Goal: Information Seeking & Learning: Learn about a topic

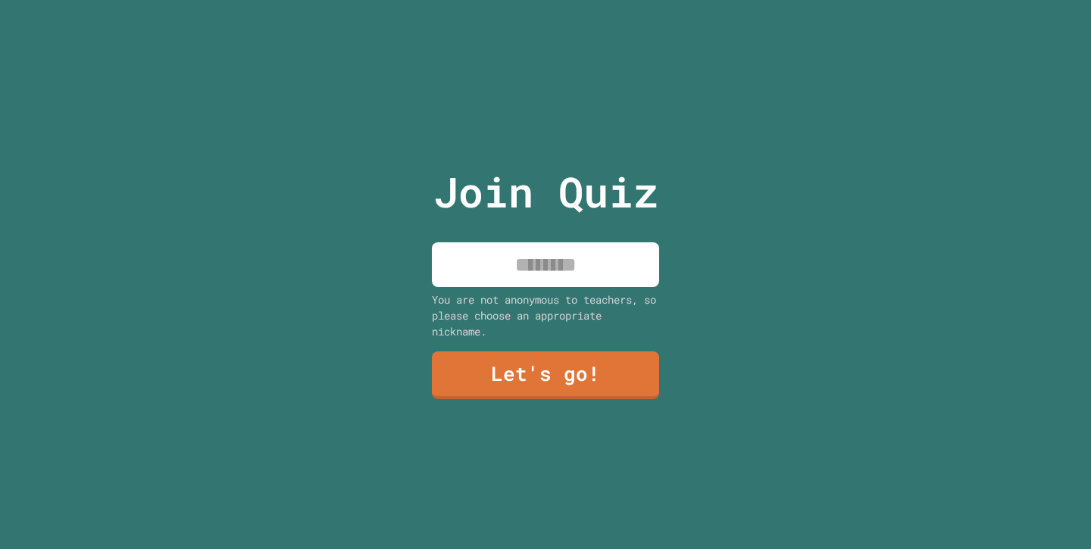
click at [481, 282] on input at bounding box center [545, 265] width 227 height 45
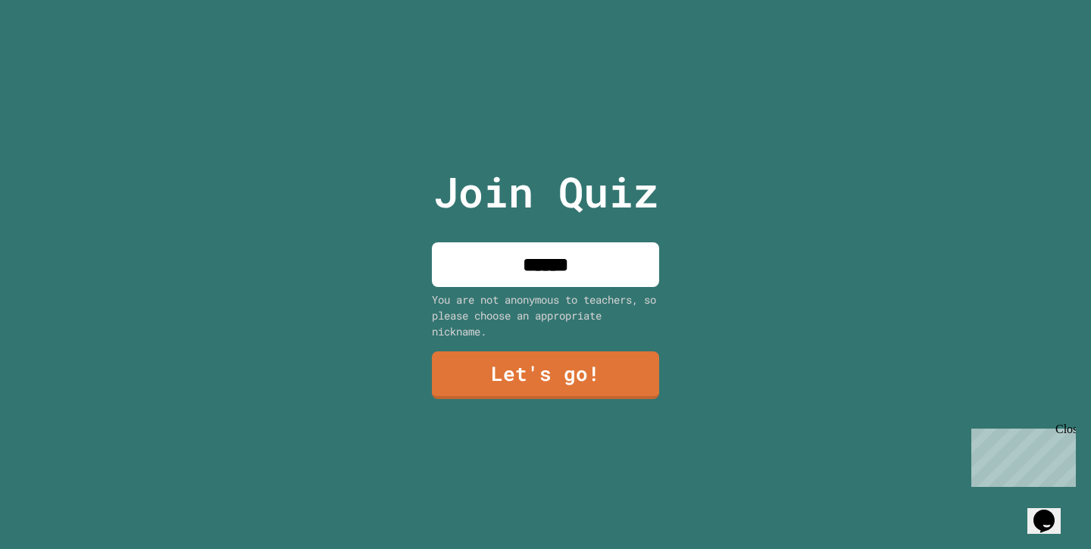
type input "******"
click at [605, 371] on link "Let's go!" at bounding box center [546, 376] width 228 height 48
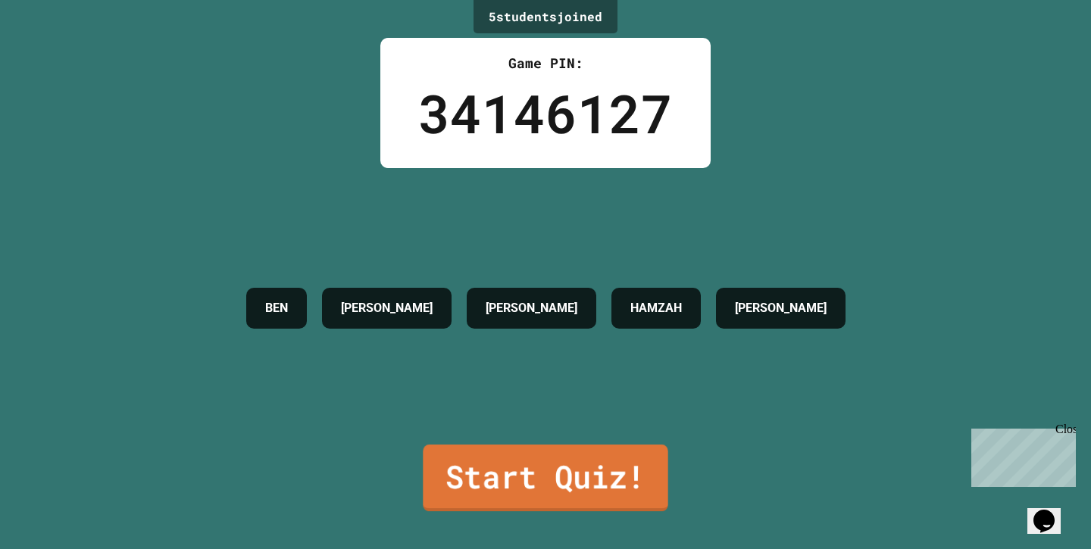
click at [540, 487] on link "Start Quiz!" at bounding box center [545, 478] width 245 height 67
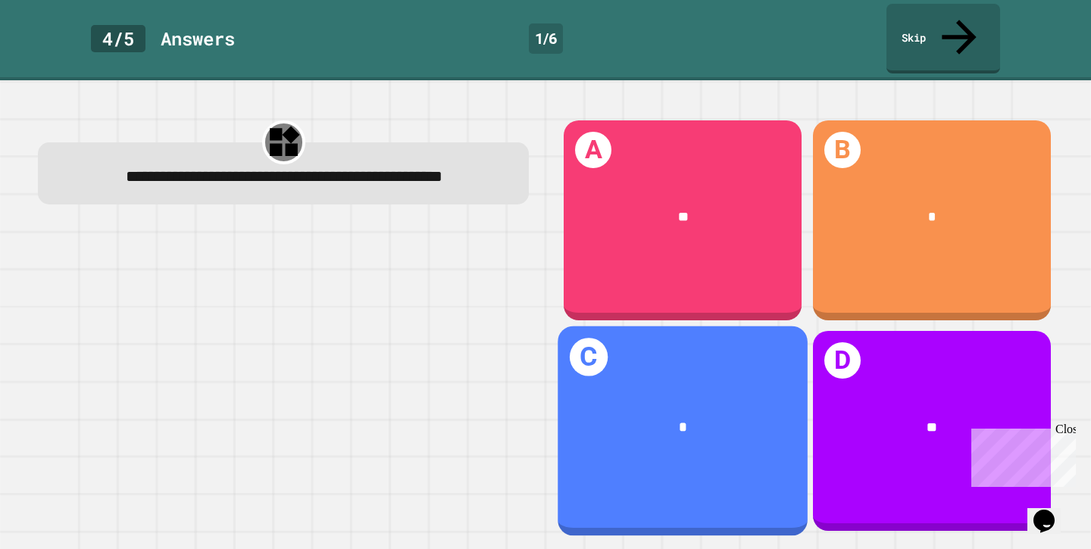
click at [743, 424] on div "*" at bounding box center [683, 427] width 193 height 21
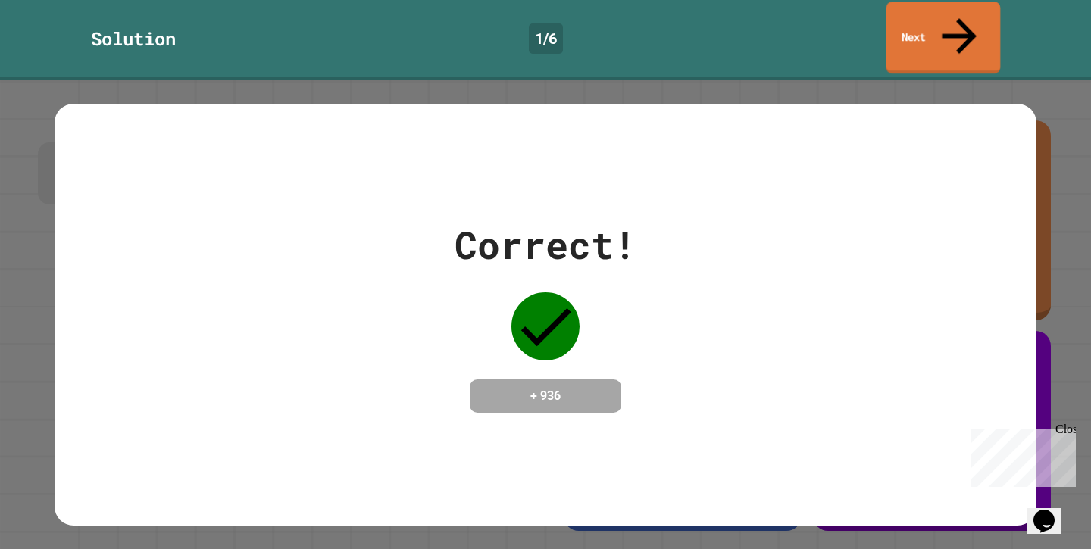
click at [967, 27] on link "Next" at bounding box center [944, 38] width 114 height 72
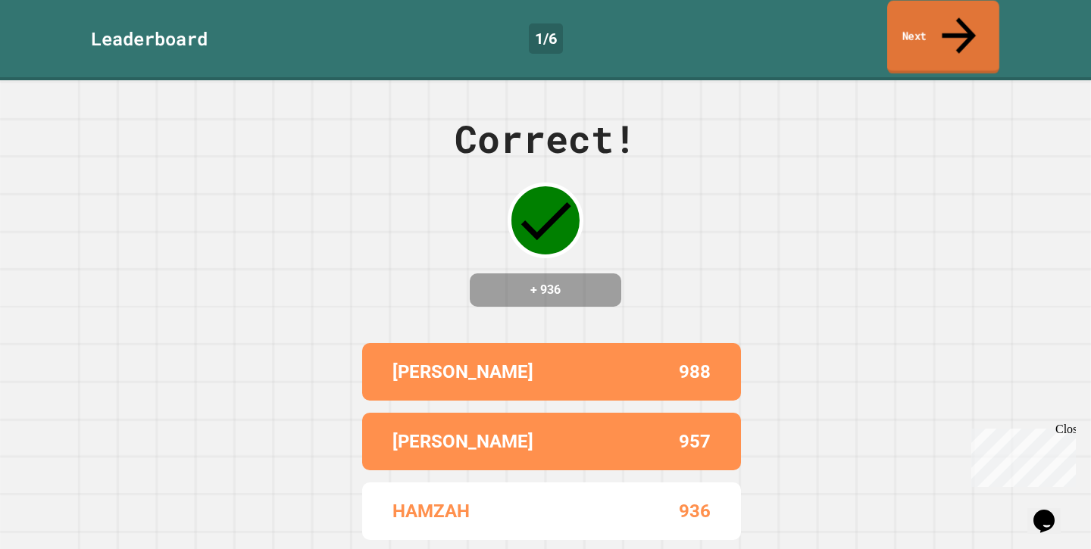
click at [956, 20] on icon at bounding box center [959, 35] width 51 height 54
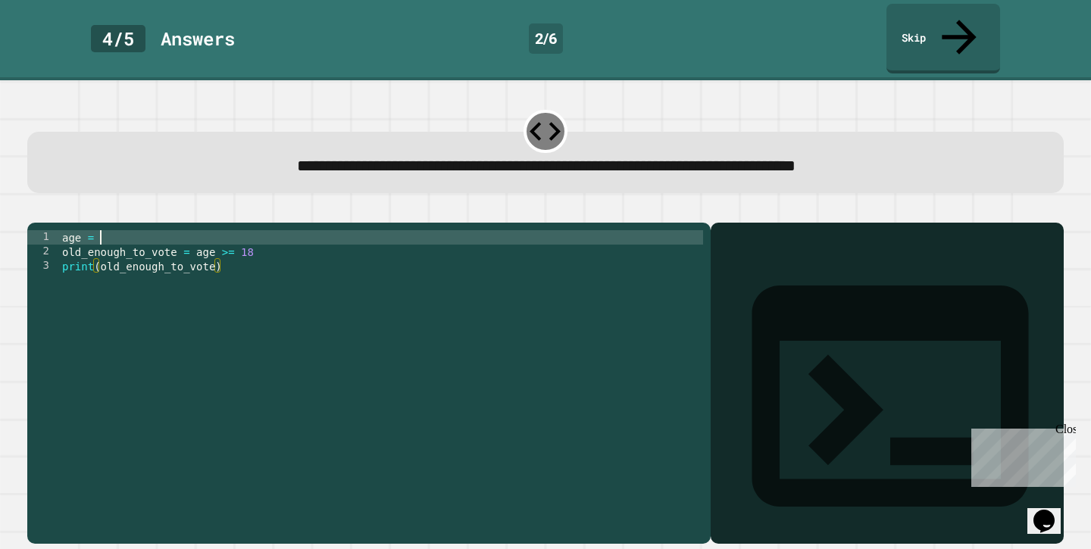
click at [148, 230] on div "age = old_enough_to_vote = age >= 18 print ( old_enough_to_vote )" at bounding box center [381, 395] width 644 height 331
type textarea "********"
click at [35, 210] on icon "button" at bounding box center [35, 210] width 0 height 0
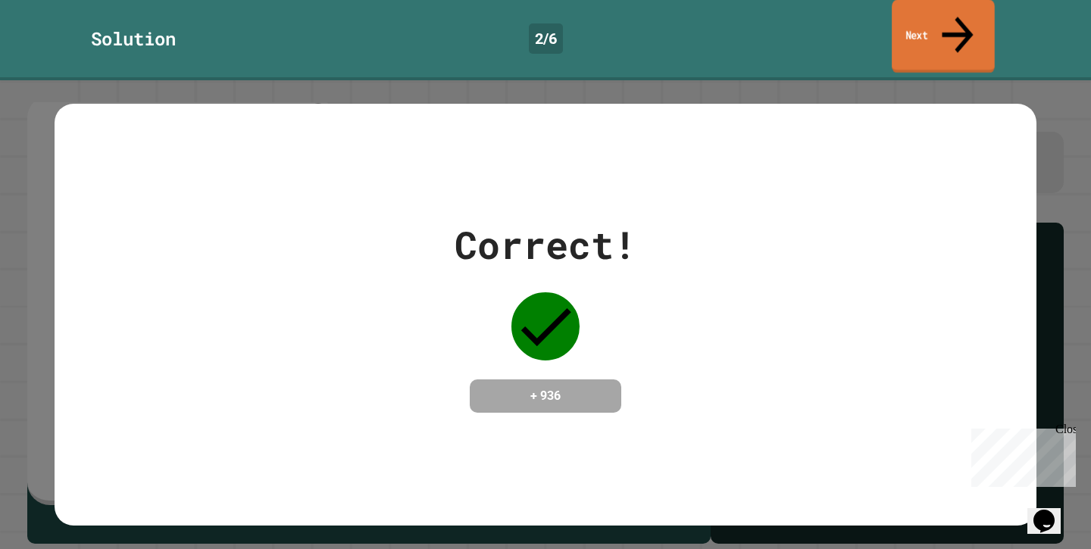
click at [972, 25] on link "Next" at bounding box center [943, 37] width 103 height 74
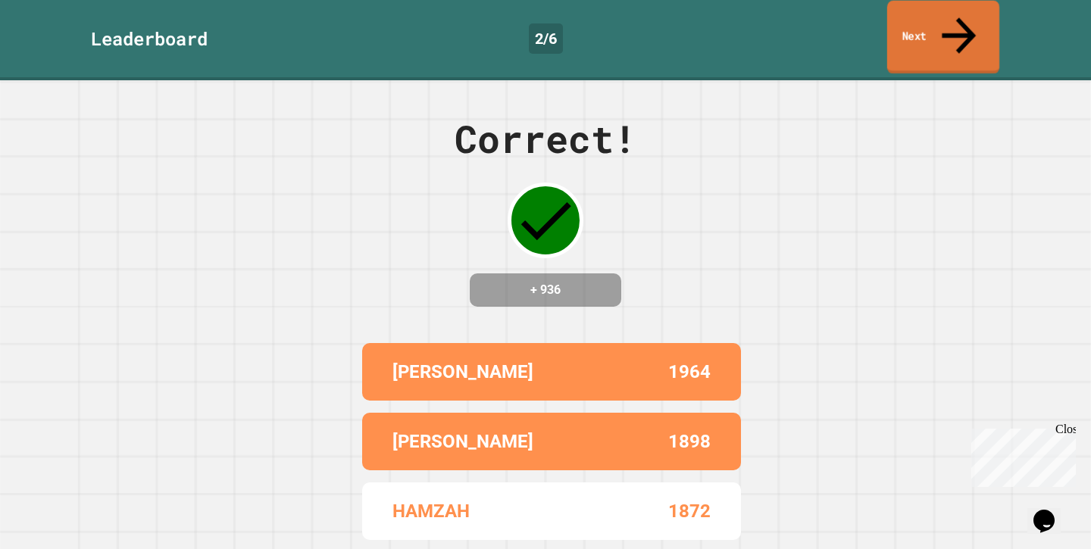
click at [972, 25] on link "Next" at bounding box center [943, 38] width 112 height 74
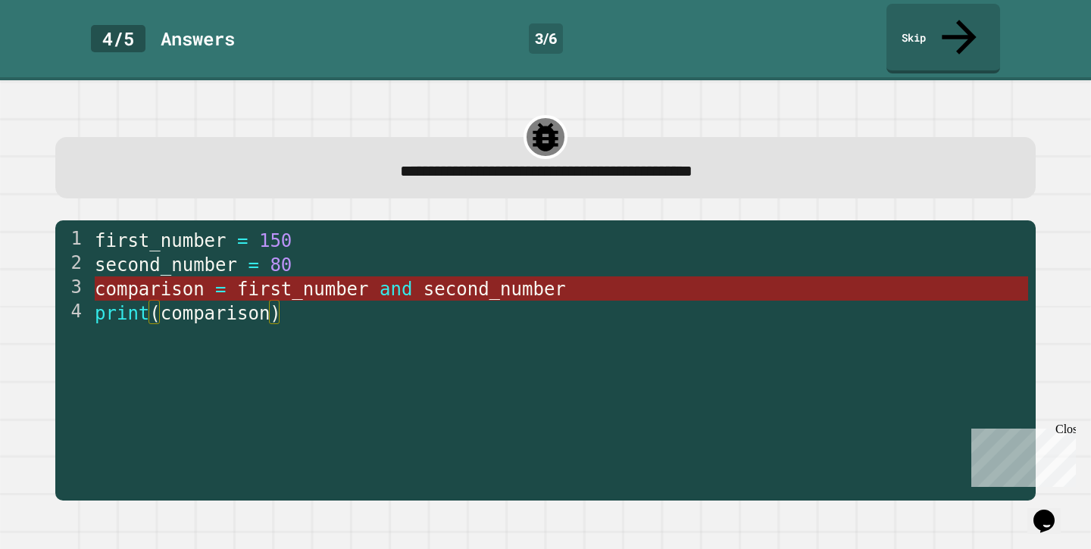
click at [264, 279] on span "first_number" at bounding box center [303, 289] width 132 height 21
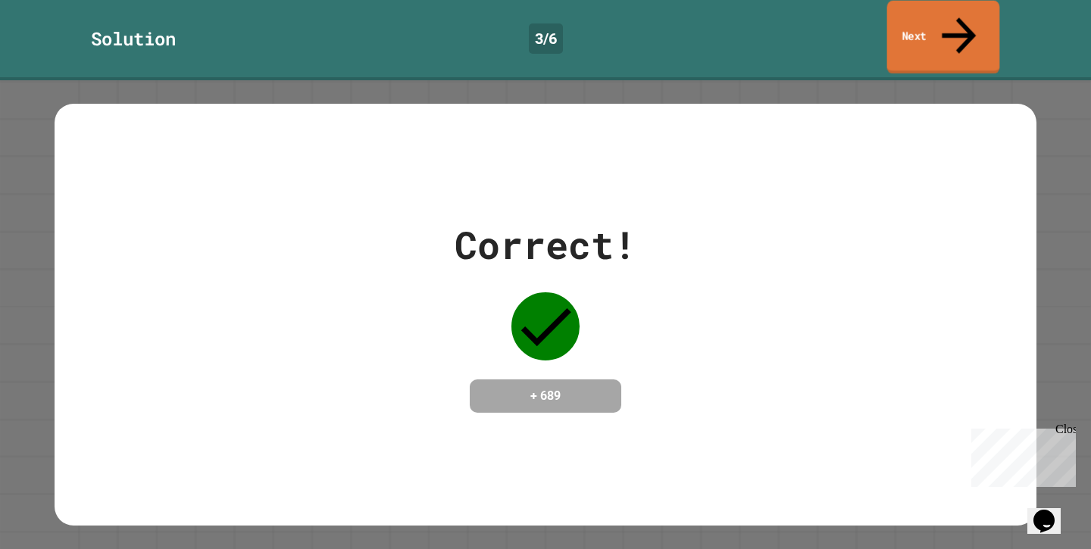
click at [975, 12] on link "Next" at bounding box center [943, 38] width 113 height 74
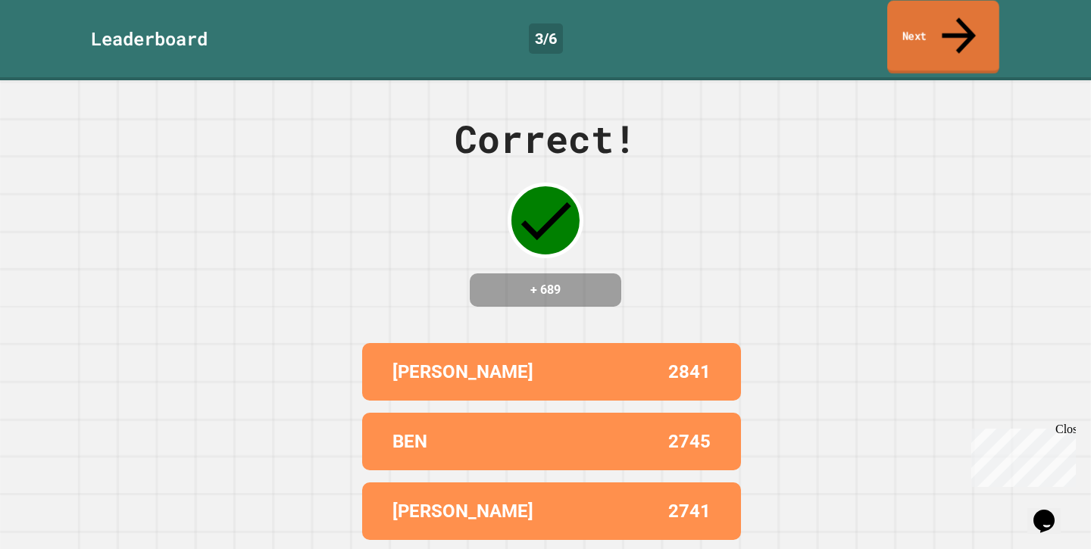
click at [975, 12] on link "Next" at bounding box center [943, 38] width 112 height 74
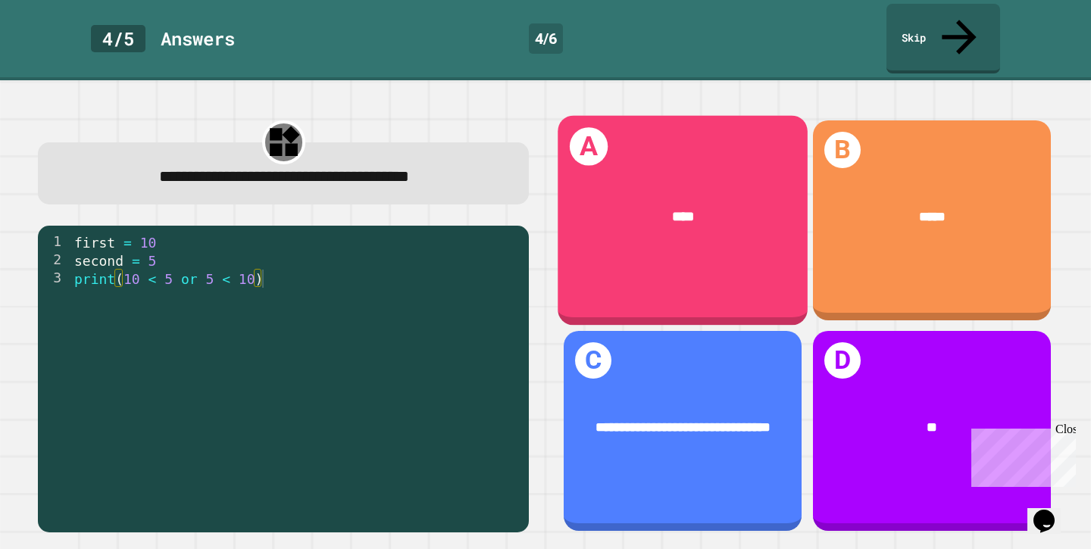
click at [713, 223] on div "****" at bounding box center [684, 216] width 250 height 77
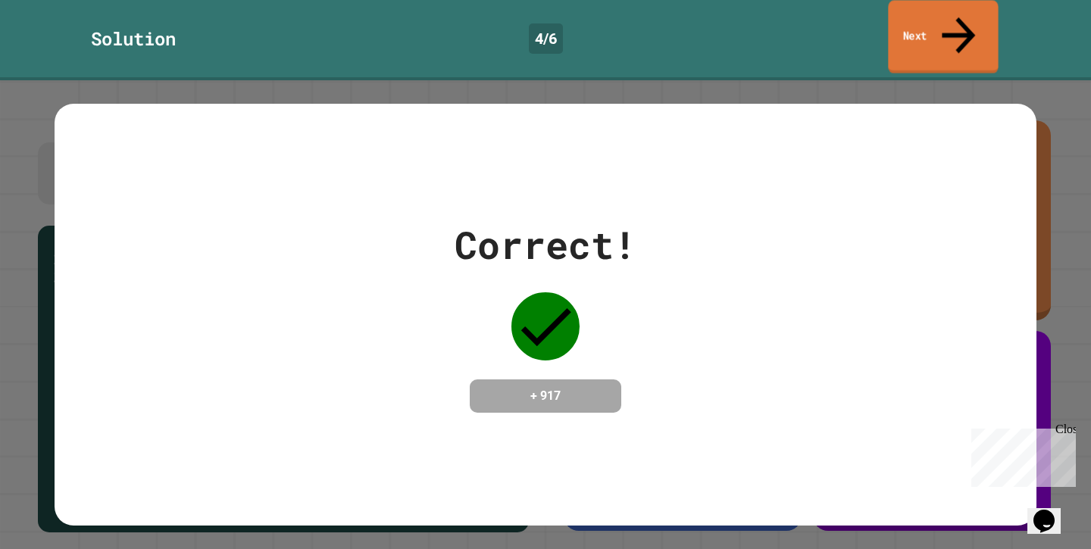
click at [943, 30] on link "Next" at bounding box center [943, 37] width 110 height 74
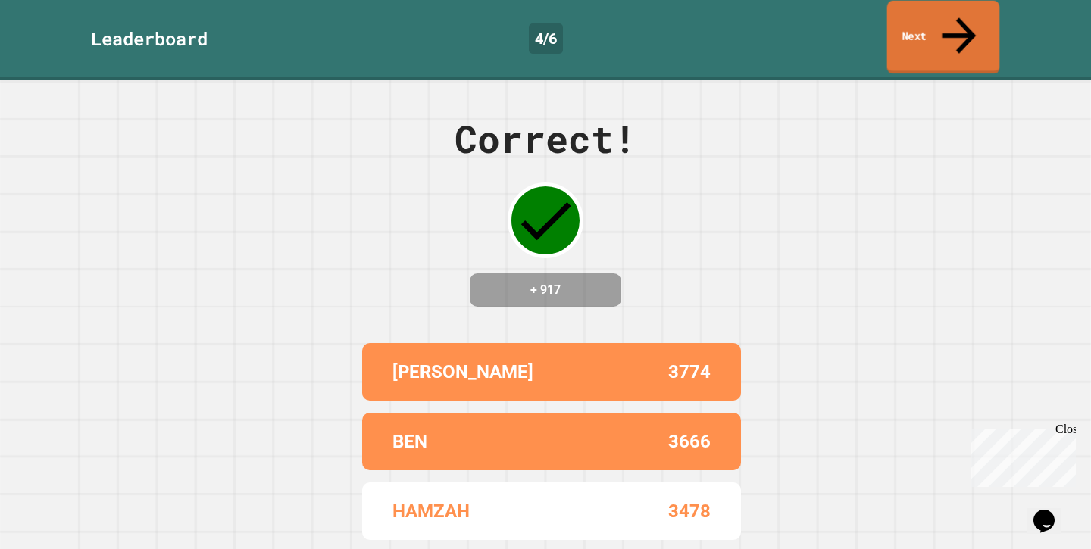
click at [946, 27] on link "Next" at bounding box center [943, 38] width 113 height 74
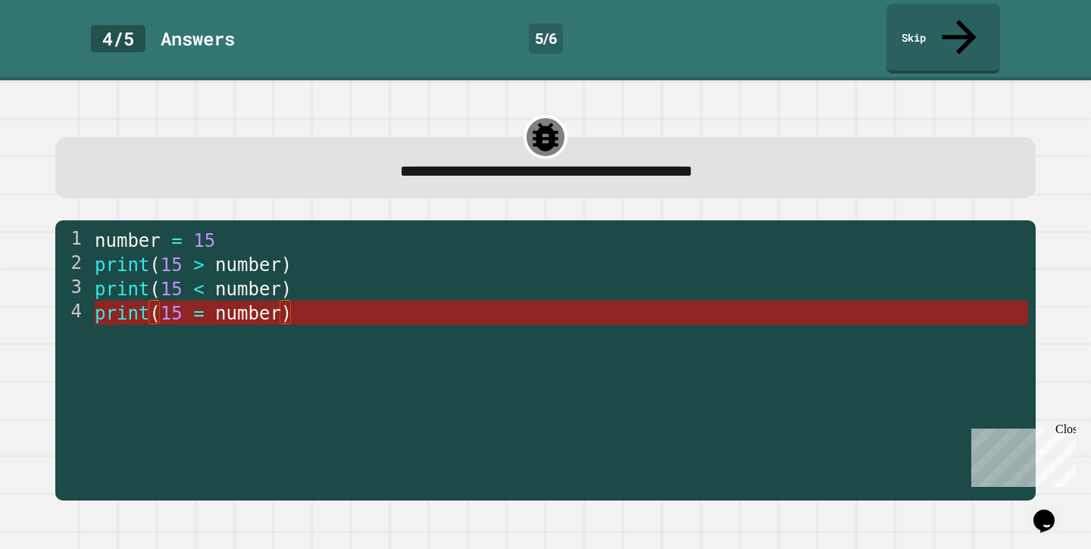
click at [271, 303] on span "number" at bounding box center [248, 313] width 66 height 21
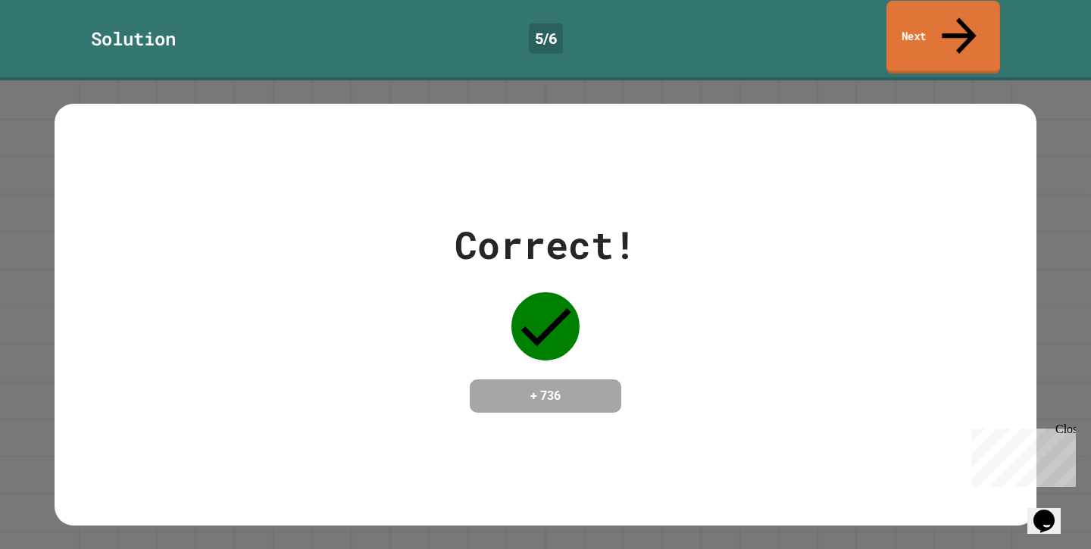
click at [954, 8] on link "Next" at bounding box center [944, 38] width 114 height 74
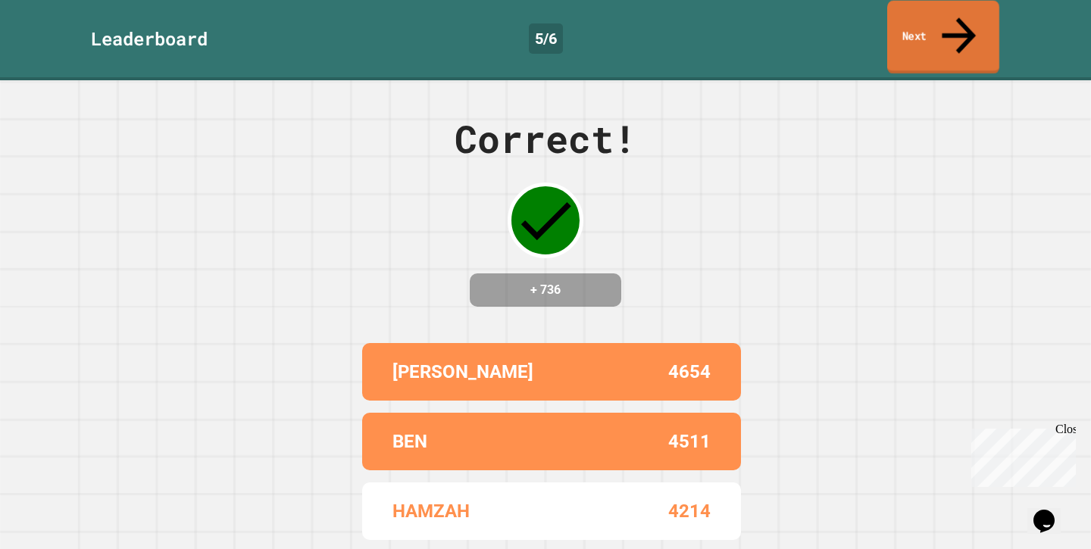
click at [956, 19] on icon at bounding box center [959, 35] width 51 height 54
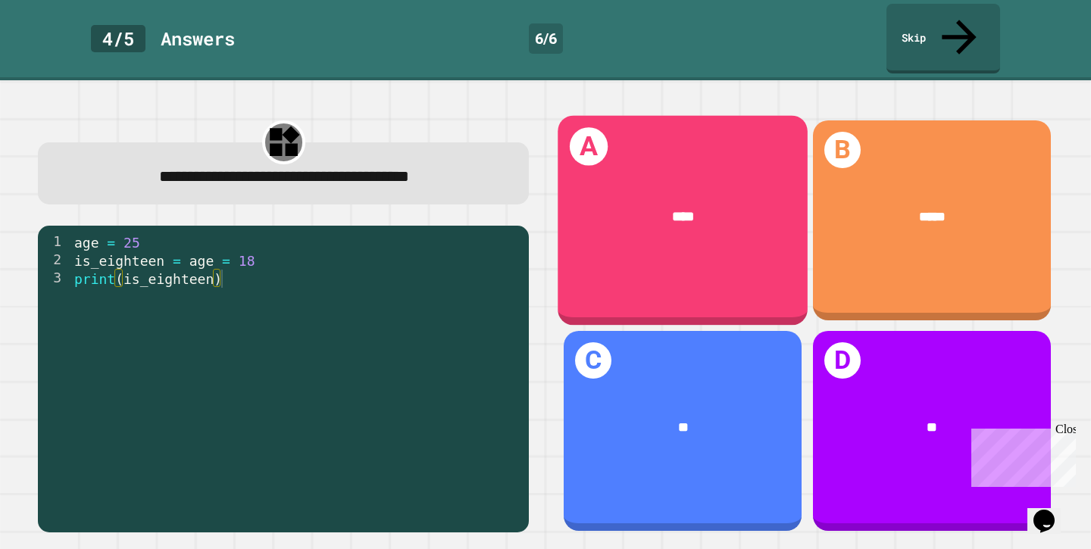
click at [687, 178] on div "****" at bounding box center [684, 216] width 250 height 77
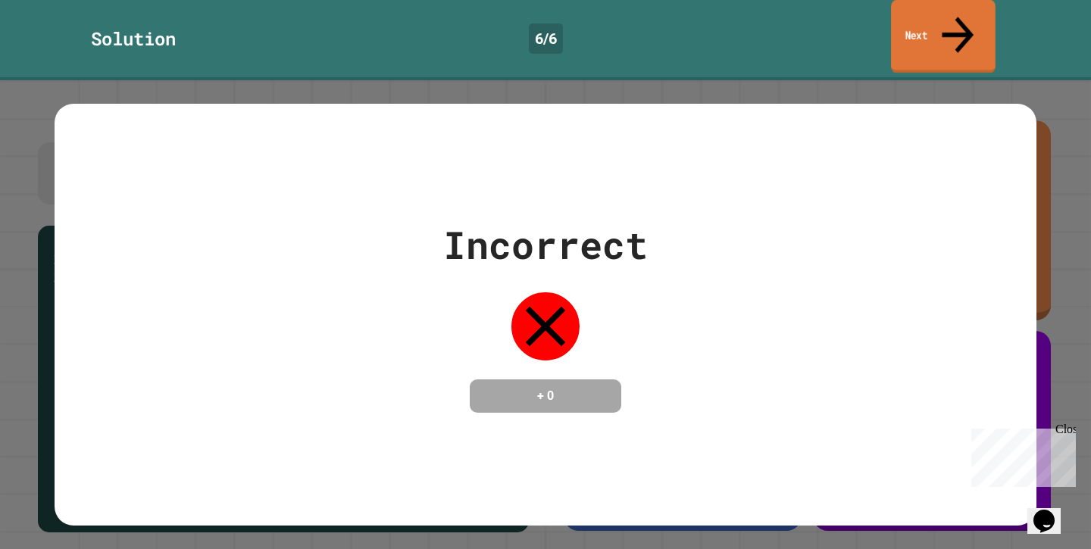
click at [957, 18] on icon at bounding box center [957, 35] width 47 height 54
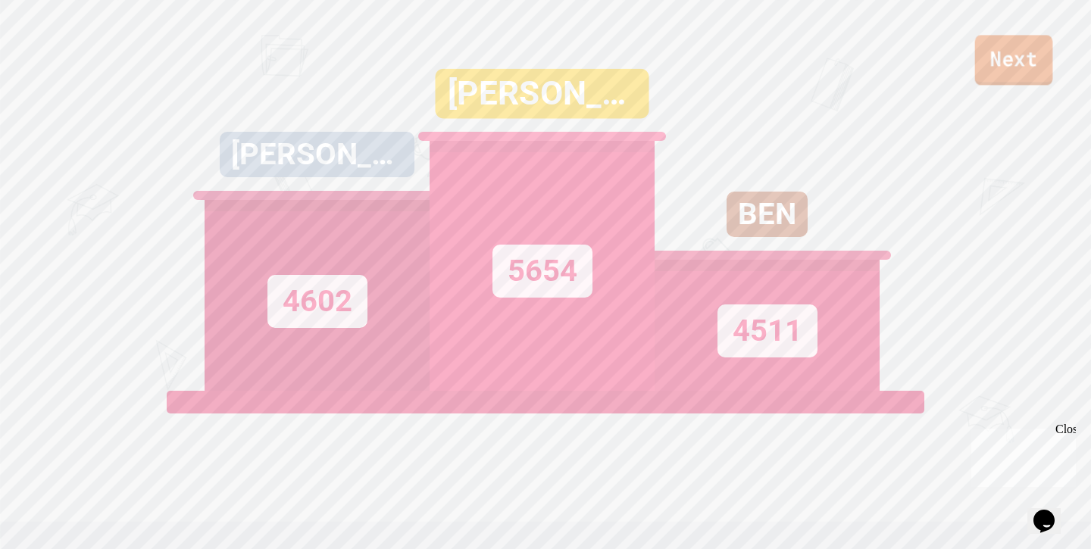
click at [996, 56] on link "Next" at bounding box center [1014, 60] width 78 height 50
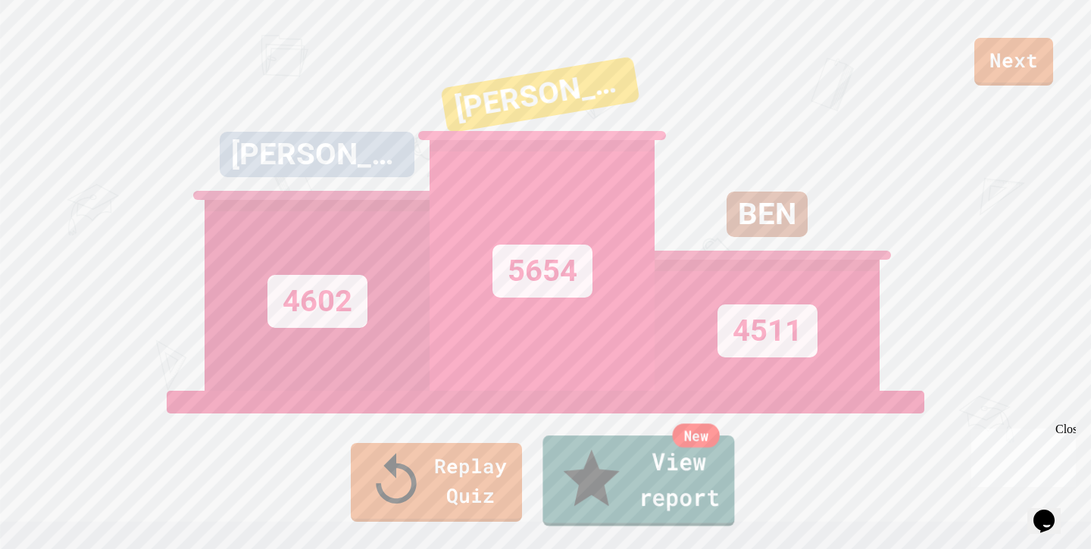
click at [618, 508] on link "New View report" at bounding box center [639, 481] width 192 height 91
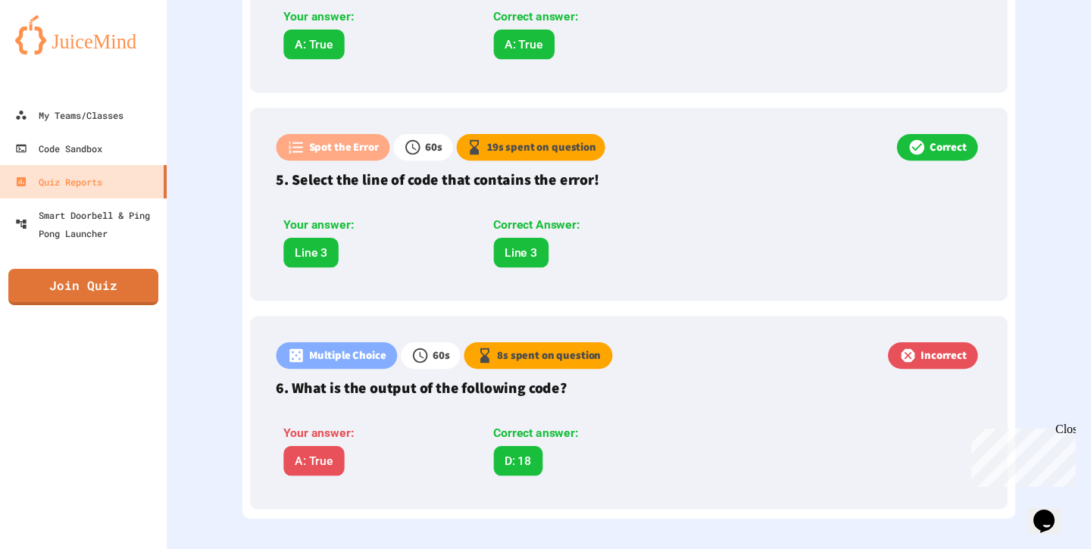
scroll to position [1248, 0]
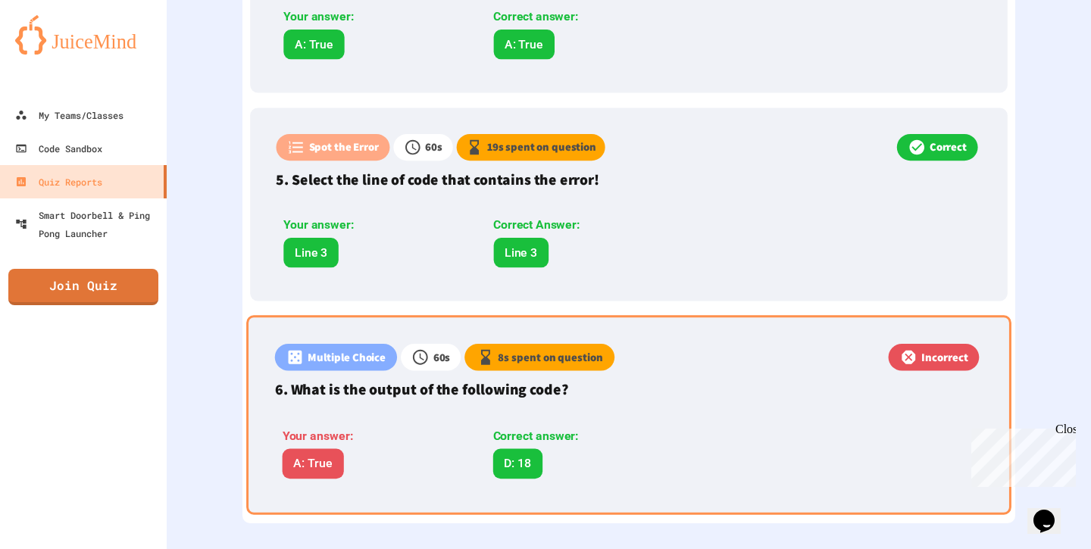
click at [582, 402] on div "Multiple Choice 60 s 8 s spent on question Incorrect 6. What is the output of t…" at bounding box center [628, 414] width 765 height 199
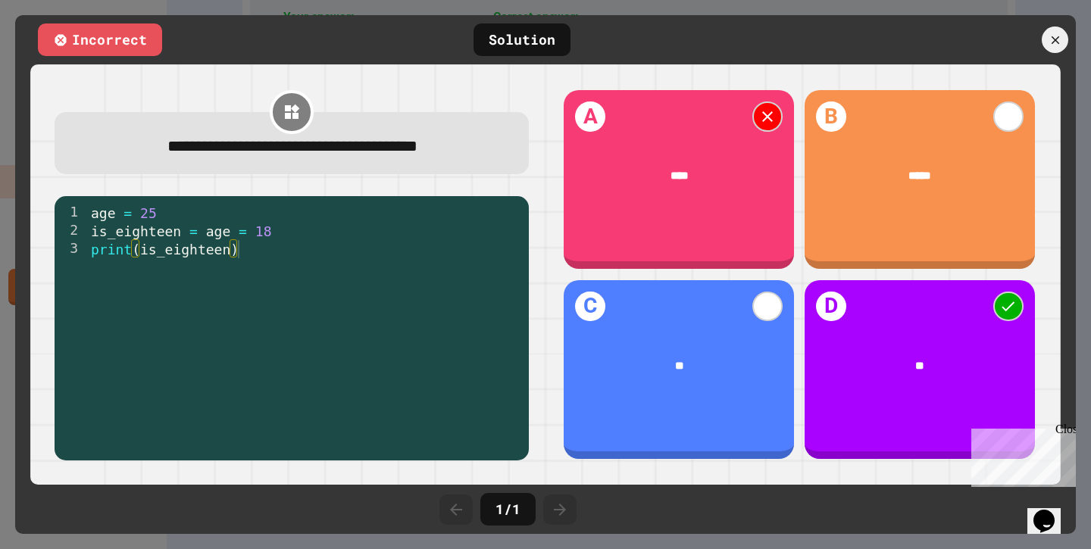
click at [1040, 32] on div at bounding box center [992, 40] width 167 height 27
click at [1053, 38] on icon at bounding box center [1055, 40] width 8 height 8
